Goal: Information Seeking & Learning: Learn about a topic

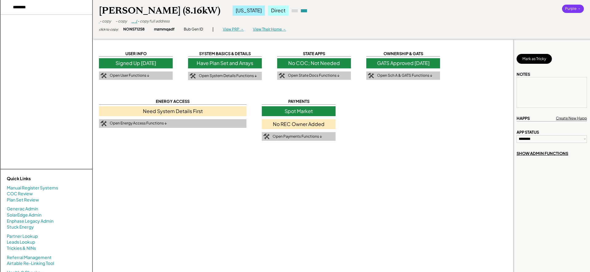
select select "**********"
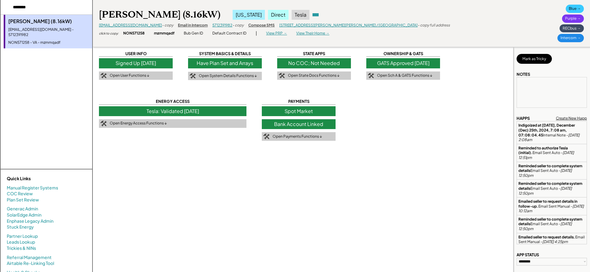
click at [162, 26] on div "- copy" at bounding box center [167, 25] width 11 height 5
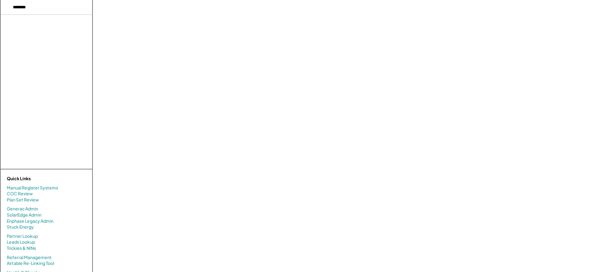
select select "**********"
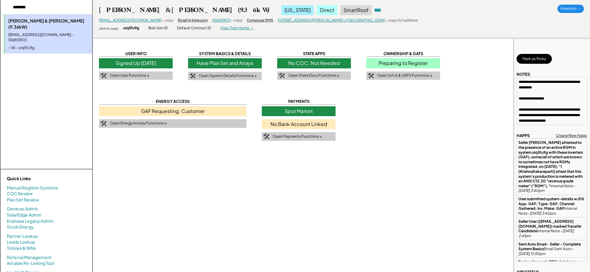
click at [137, 63] on div "Signed Up 9/29/25" at bounding box center [136, 63] width 74 height 10
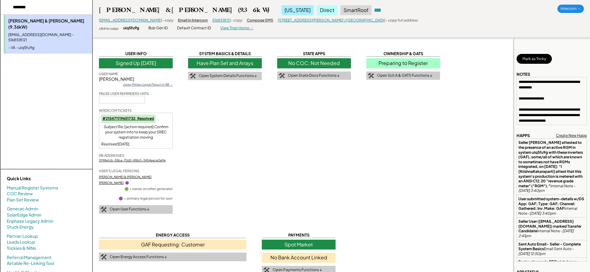
drag, startPoint x: 162, startPoint y: 66, endPoint x: 140, endPoint y: 66, distance: 22.8
click at [140, 66] on div "Signed Up 9/29/25" at bounding box center [136, 63] width 74 height 10
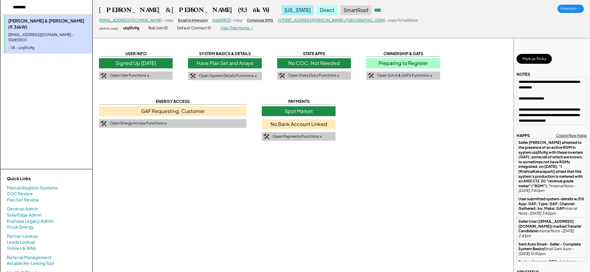
copy div "9/29/25"
drag, startPoint x: 98, startPoint y: 11, endPoint x: 132, endPoint y: 10, distance: 34.4
click at [132, 10] on div "Kakaraparti Krishna & Kakaraparti Aparna (9.36kW) Virginia Direct SmartRoof nyk…" at bounding box center [342, 19] width 498 height 38
copy div "Kakaraparti"
drag, startPoint x: 142, startPoint y: 30, endPoint x: 124, endPoint y: 30, distance: 18.5
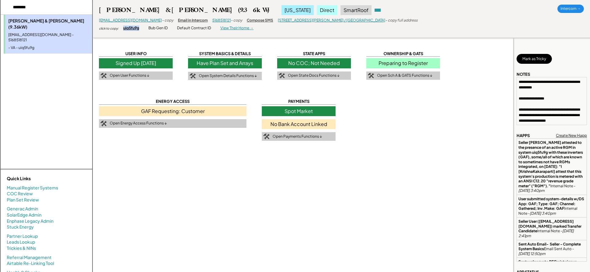
click at [124, 30] on div "click to copy: uiq5fu9g Bub Gen ID Default Contract ID | View Their Home →" at bounding box center [176, 28] width 155 height 6
copy div "uiq5fu9g"
click at [162, 21] on div "- copy" at bounding box center [167, 20] width 11 height 5
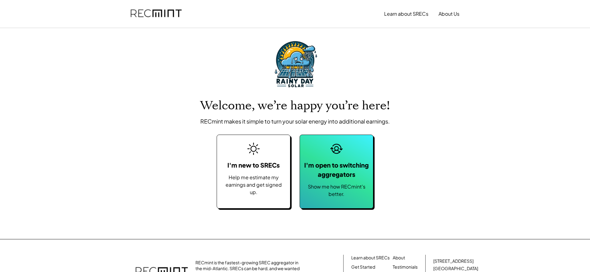
click at [327, 176] on div "I'm open to switching aggregators" at bounding box center [336, 169] width 67 height 18
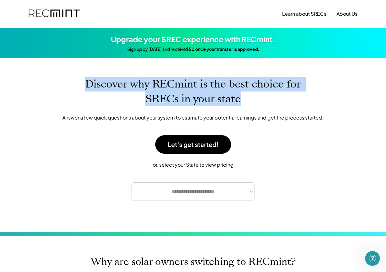
drag, startPoint x: 242, startPoint y: 101, endPoint x: 83, endPoint y: 81, distance: 160.0
click at [83, 81] on h1 "Discover why RECmint is the best choice for SRECs in your state" at bounding box center [193, 92] width 246 height 30
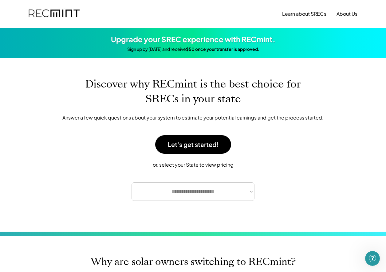
click at [97, 143] on div "**********" at bounding box center [193, 144] width 308 height 173
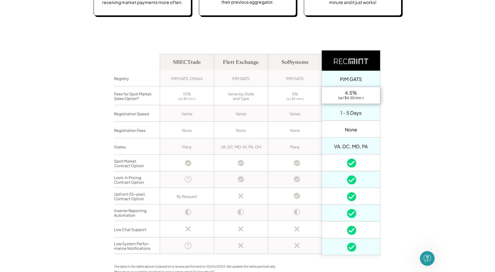
scroll to position [452, 0]
